Goal: Check status: Check status

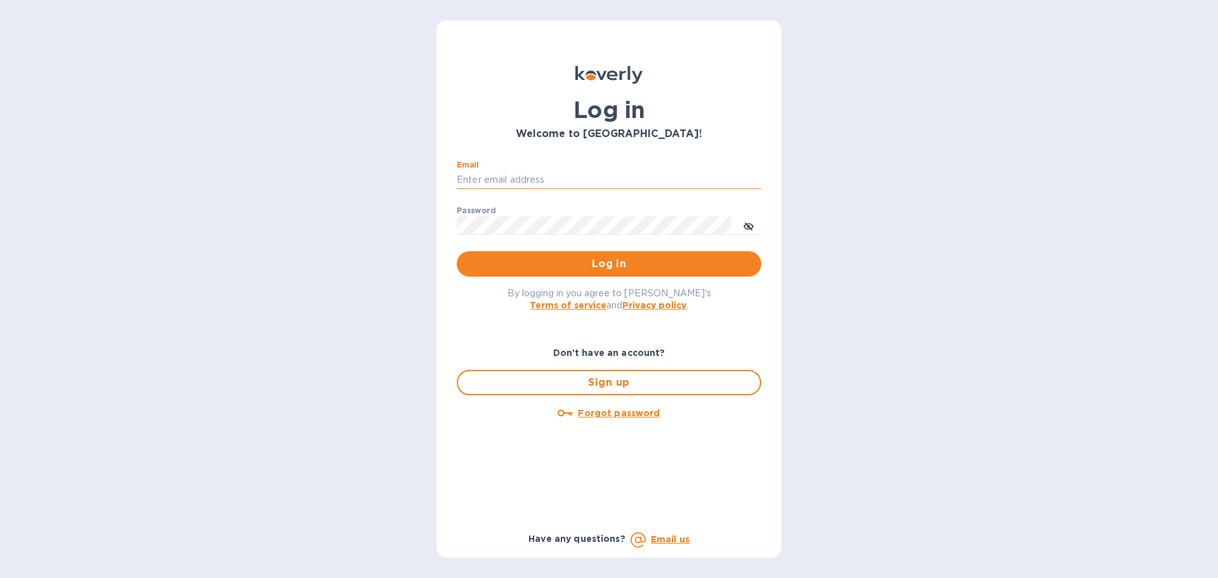
click at [601, 176] on input "Email" at bounding box center [609, 180] width 305 height 19
type input "[PERSON_NAME][EMAIL_ADDRESS][DOMAIN_NAME]"
click at [558, 259] on span "Log in" at bounding box center [609, 263] width 284 height 15
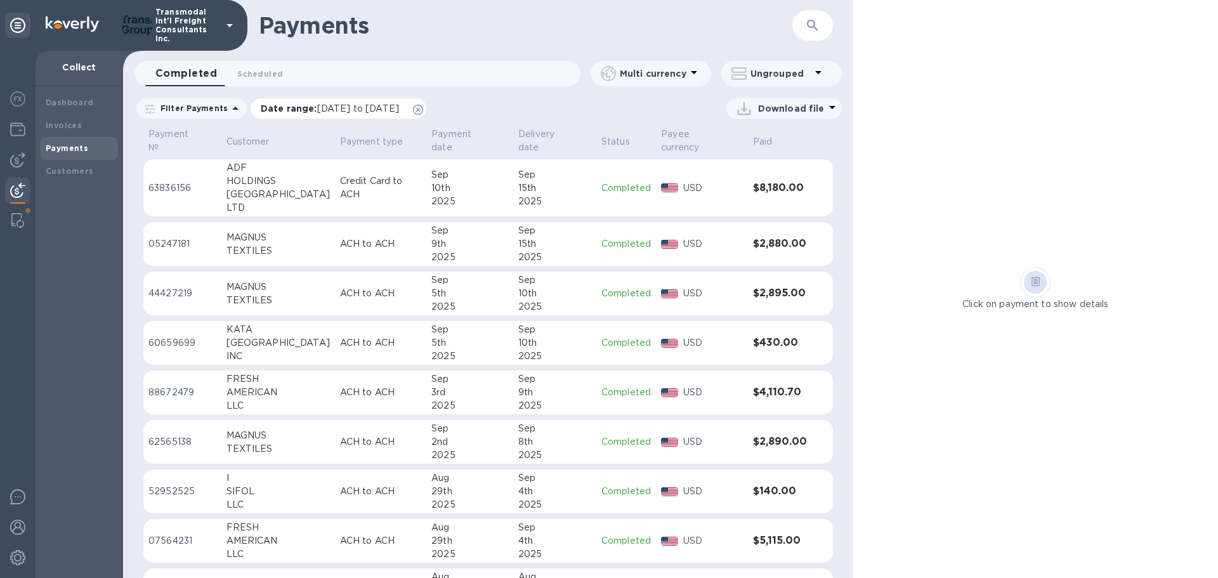
click at [423, 109] on icon at bounding box center [418, 110] width 10 height 10
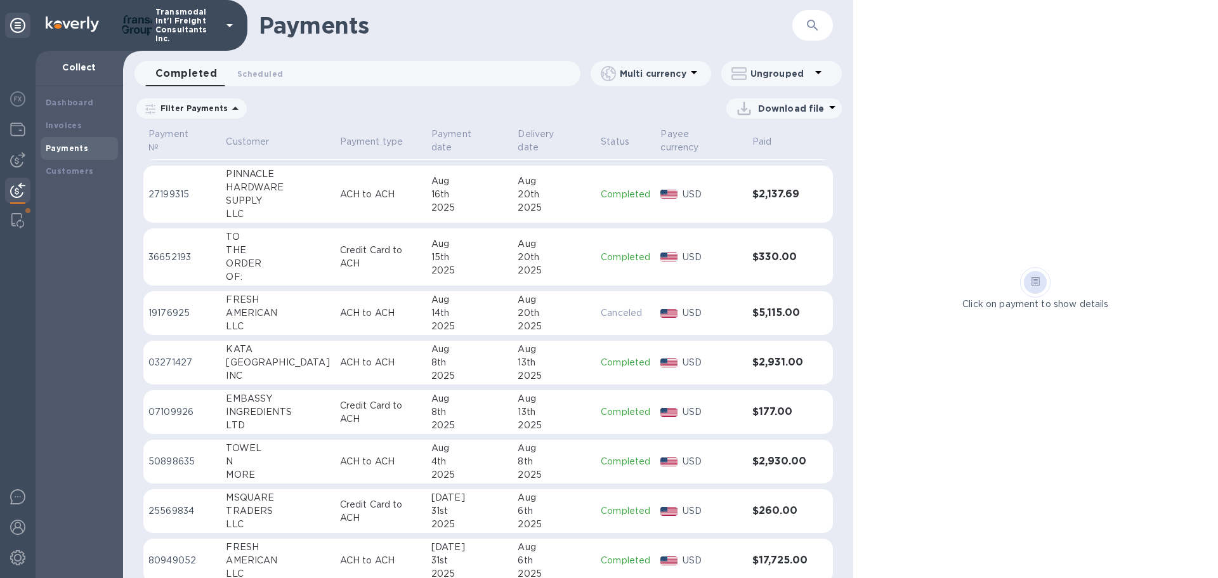
scroll to position [669, 0]
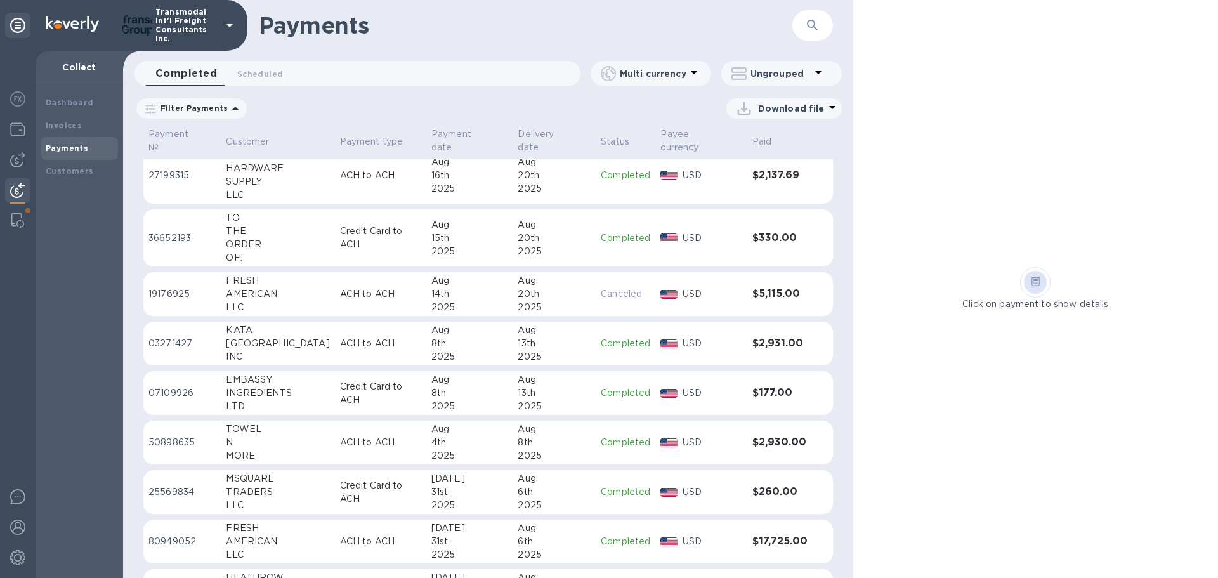
click at [340, 436] on p "ACH to ACH" at bounding box center [380, 442] width 81 height 13
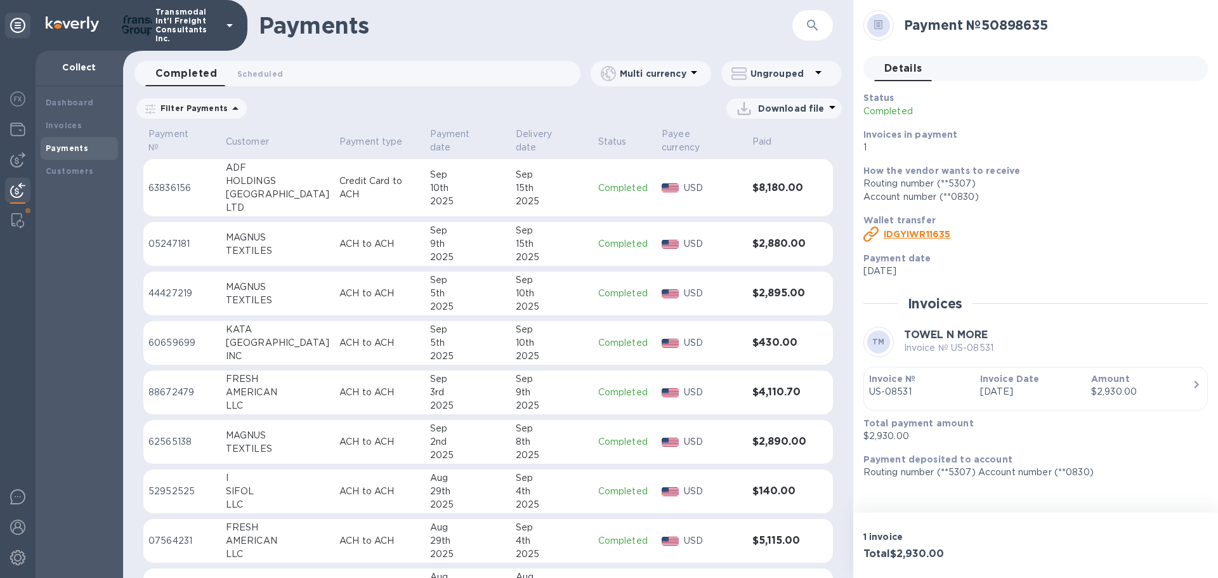
click at [243, 188] on div "[GEOGRAPHIC_DATA]" at bounding box center [277, 194] width 103 height 13
click at [214, 166] on td "63836156" at bounding box center [181, 188] width 77 height 58
click at [212, 237] on p "05247181" at bounding box center [181, 243] width 67 height 13
